Goal: Complete application form

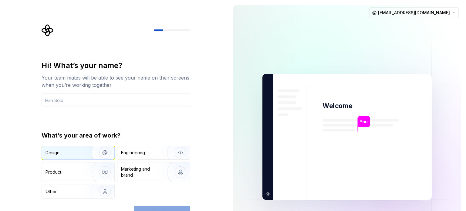
click at [87, 152] on img "button" at bounding box center [101, 152] width 39 height 41
drag, startPoint x: 148, startPoint y: 203, endPoint x: 146, endPoint y: 207, distance: 5.2
click at [146, 207] on div "Hi! What’s your name? Your team mates will be able to see your name on their sc…" at bounding box center [116, 140] width 149 height 159
click at [146, 207] on div "Continue" at bounding box center [162, 212] width 56 height 13
click at [141, 93] on div "Hi! What’s your name? Your team mates will be able to see your name on their sc…" at bounding box center [116, 84] width 149 height 46
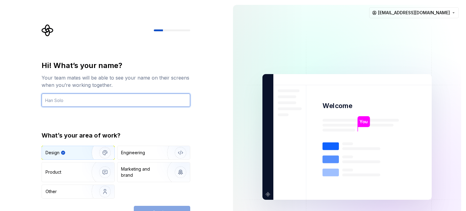
click at [141, 97] on input "text" at bounding box center [116, 100] width 149 height 13
type input "rung"
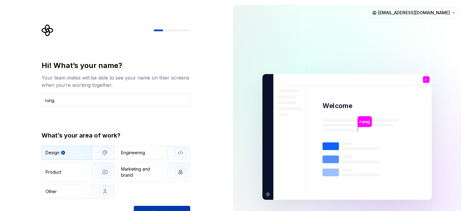
click at [168, 206] on button "Continue" at bounding box center [162, 212] width 56 height 13
click at [172, 209] on div "Continue" at bounding box center [162, 212] width 56 height 13
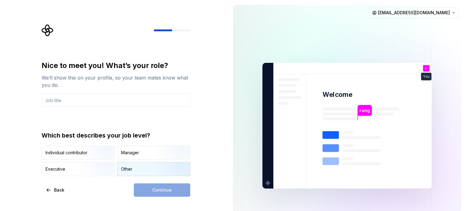
click at [131, 170] on div "Other" at bounding box center [126, 169] width 11 height 6
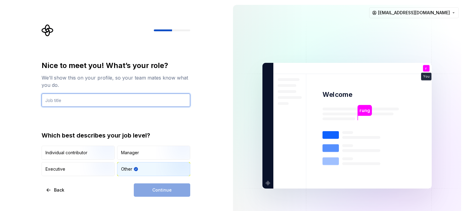
click at [98, 97] on input "text" at bounding box center [116, 100] width 149 height 13
type input "g"
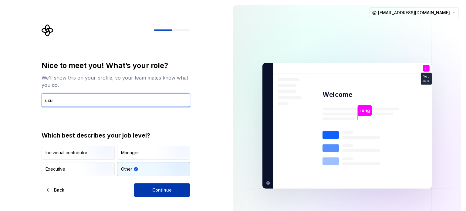
type input "uxui"
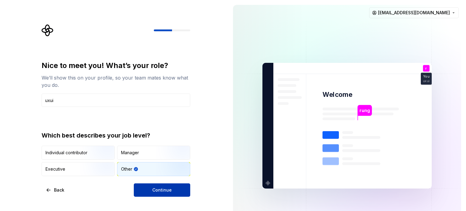
click at [165, 193] on span "Continue" at bounding box center [161, 190] width 19 height 6
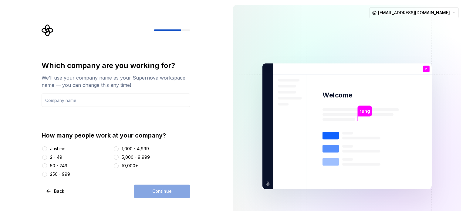
click at [135, 137] on div "How many people work at your company?" at bounding box center [116, 135] width 149 height 9
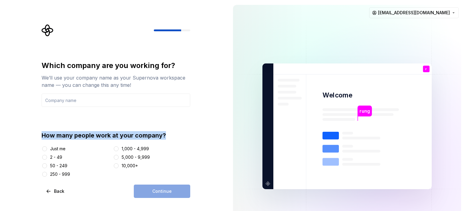
click at [135, 137] on div "How many people work at your company?" at bounding box center [116, 135] width 149 height 9
click at [131, 139] on div at bounding box center [131, 139] width 0 height 0
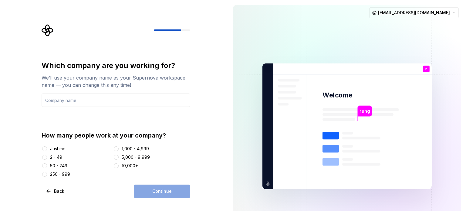
click at [56, 148] on div "Just me" at bounding box center [57, 149] width 15 height 6
click at [47, 148] on button "Just me" at bounding box center [44, 148] width 5 height 5
click at [116, 102] on input "text" at bounding box center [116, 100] width 149 height 13
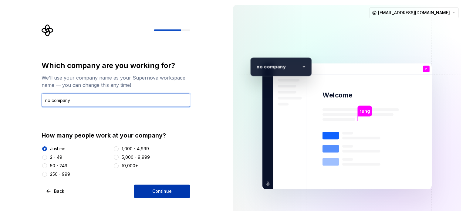
type input "no company"
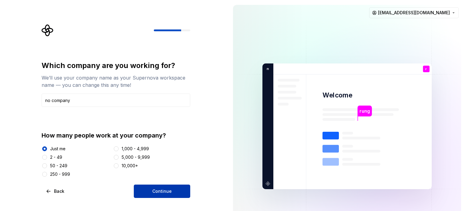
click at [157, 192] on span "Continue" at bounding box center [161, 191] width 19 height 6
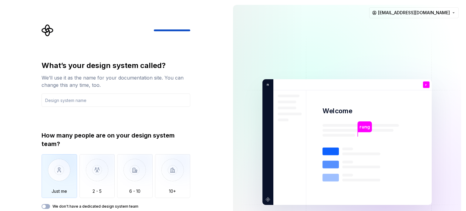
click at [55, 166] on img "button" at bounding box center [60, 174] width 36 height 41
click at [69, 103] on input "text" at bounding box center [116, 100] width 149 height 13
click at [108, 65] on div "What’s your design system called?" at bounding box center [116, 66] width 149 height 10
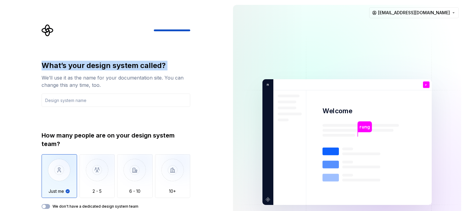
click at [108, 65] on div "What’s your design system called?" at bounding box center [116, 66] width 149 height 10
click at [109, 51] on div "What’s your design system called? We’ll use it as the name for your documentati…" at bounding box center [118, 126] width 160 height 205
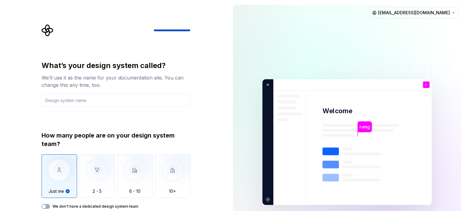
click at [107, 68] on div "What’s your design system called?" at bounding box center [116, 66] width 149 height 10
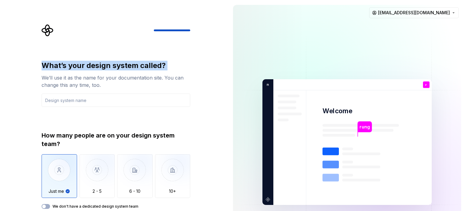
click at [107, 68] on div "What’s your design system called?" at bounding box center [116, 66] width 149 height 10
click at [103, 70] on div at bounding box center [103, 70] width 0 height 0
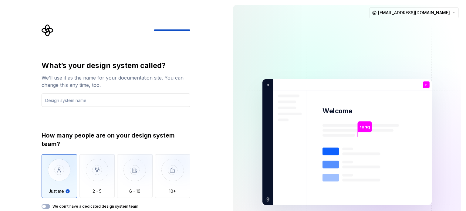
click at [179, 99] on input "text" at bounding box center [116, 100] width 149 height 13
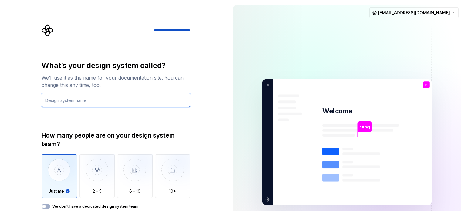
type input "g"
type input "gamification"
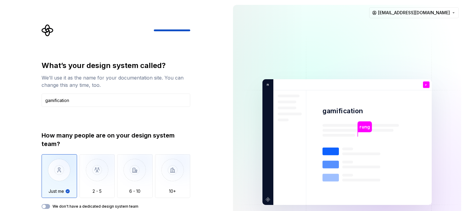
click at [53, 206] on label "We don't have a dedicated design system team" at bounding box center [96, 206] width 86 height 5
click at [50, 206] on button "We don't have a dedicated design system team" at bounding box center [46, 206] width 9 height 5
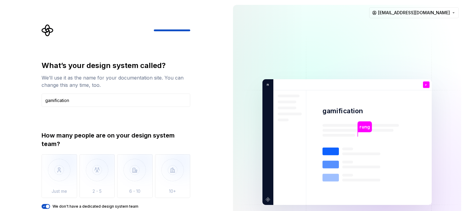
click at [48, 206] on span "button" at bounding box center [48, 207] width 4 height 4
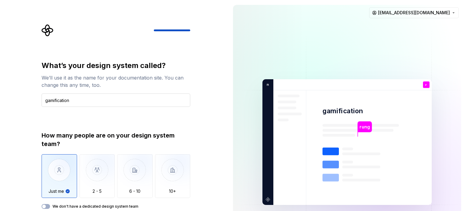
click at [75, 104] on input "gamification" at bounding box center [116, 100] width 149 height 13
click at [79, 81] on div "We’ll use it as the name for your documentation site. You can change this any t…" at bounding box center [116, 81] width 149 height 15
click at [75, 81] on div at bounding box center [75, 81] width 0 height 0
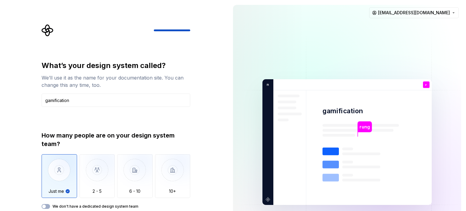
click at [80, 76] on div "We’ll use it as the name for your documentation site. You can change this any t…" at bounding box center [116, 81] width 149 height 15
drag, startPoint x: 47, startPoint y: 77, endPoint x: 39, endPoint y: 78, distance: 8.3
click at [47, 77] on div "We’ll use it as the name for your documentation site. You can change this any t…" at bounding box center [116, 81] width 149 height 15
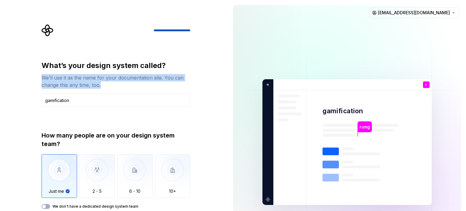
drag, startPoint x: 40, startPoint y: 77, endPoint x: 105, endPoint y: 85, distance: 65.5
click at [110, 84] on div "What’s your design system called? We’ll use it as the name for your documentati…" at bounding box center [118, 126] width 160 height 205
click at [106, 88] on div at bounding box center [106, 88] width 0 height 0
click at [121, 76] on div "We’ll use it as the name for your documentation site. You can change this any t…" at bounding box center [116, 81] width 149 height 15
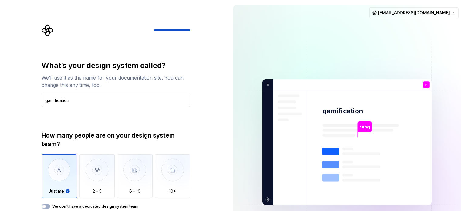
click at [86, 98] on input "gamification" at bounding box center [116, 100] width 149 height 13
drag, startPoint x: 182, startPoint y: 32, endPoint x: 184, endPoint y: 29, distance: 3.5
click at [183, 30] on div at bounding box center [116, 30] width 149 height 12
click at [184, 28] on div at bounding box center [116, 30] width 149 height 12
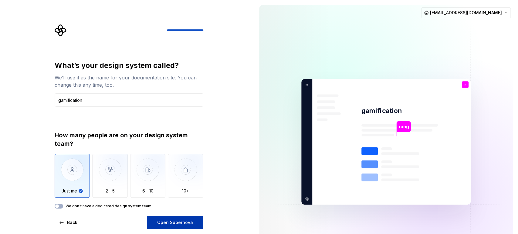
click at [188, 211] on span "Open Supernova" at bounding box center [175, 223] width 36 height 6
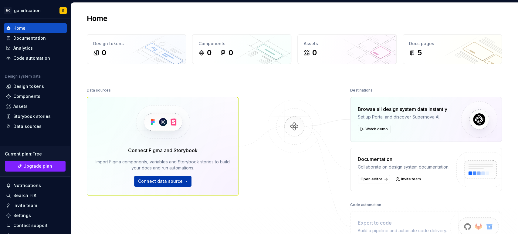
click at [145, 184] on span "Connect data source" at bounding box center [160, 182] width 45 height 6
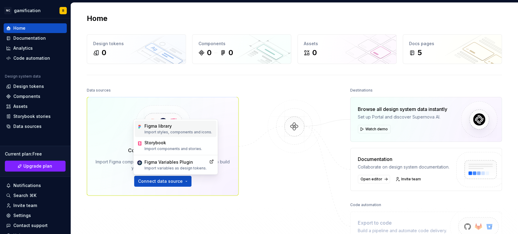
click at [182, 132] on p "Import styles, components and icons." at bounding box center [179, 132] width 68 height 5
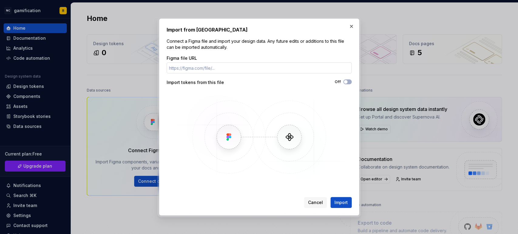
click at [223, 67] on input "Figma file URL" at bounding box center [259, 68] width 185 height 11
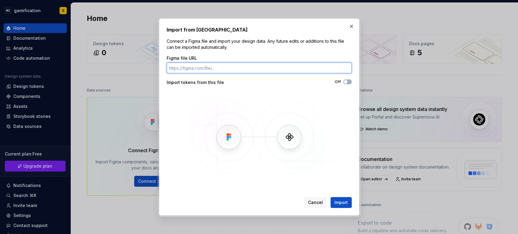
paste input "[URL][DOMAIN_NAME]"
type input "[URL][DOMAIN_NAME]"
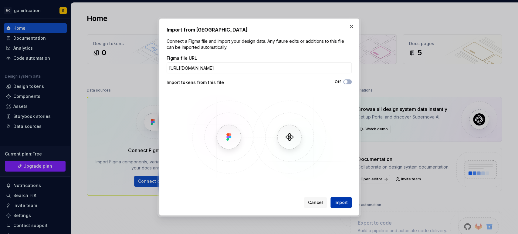
scroll to position [0, 0]
click at [339, 203] on span "Import" at bounding box center [341, 203] width 13 height 6
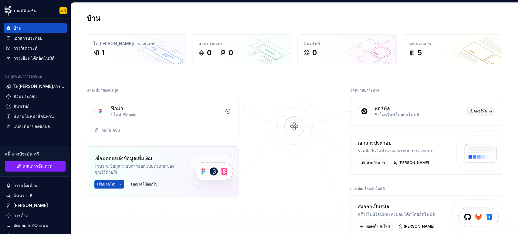
click at [466, 109] on span "เปิดพอร์ทัล" at bounding box center [478, 111] width 17 height 5
